Goal: Find specific page/section: Find specific page/section

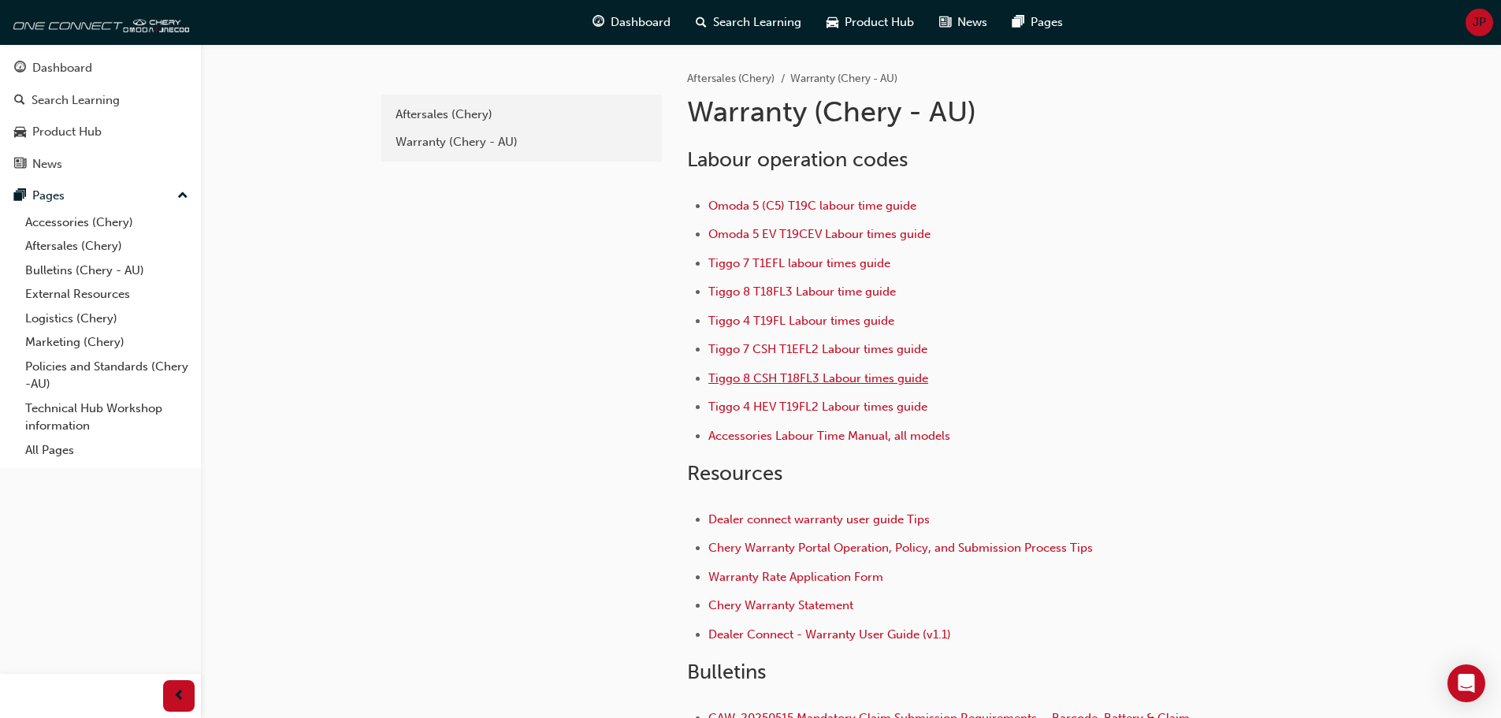
click at [800, 376] on span "Tiggo 8 CSH T18FL3 Labour times guide" at bounding box center [818, 378] width 220 height 14
click at [791, 286] on span "Tiggo 8 T18FL3 Labour time guide" at bounding box center [801, 291] width 187 height 14
